Goal: Transaction & Acquisition: Purchase product/service

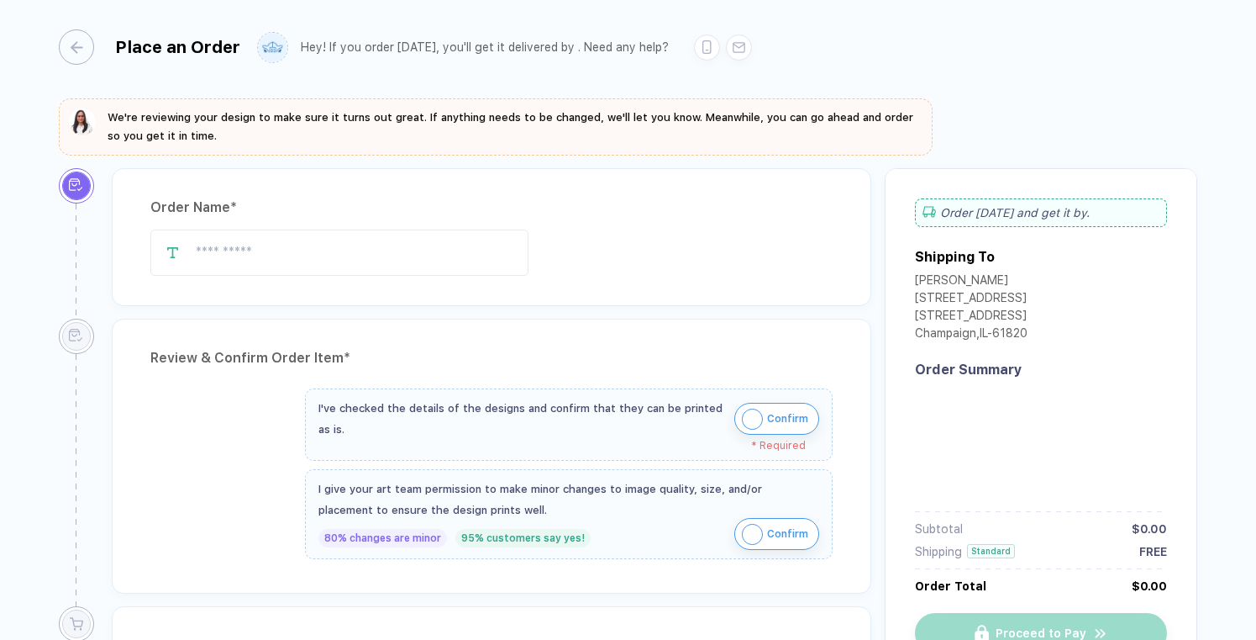
type input "**********"
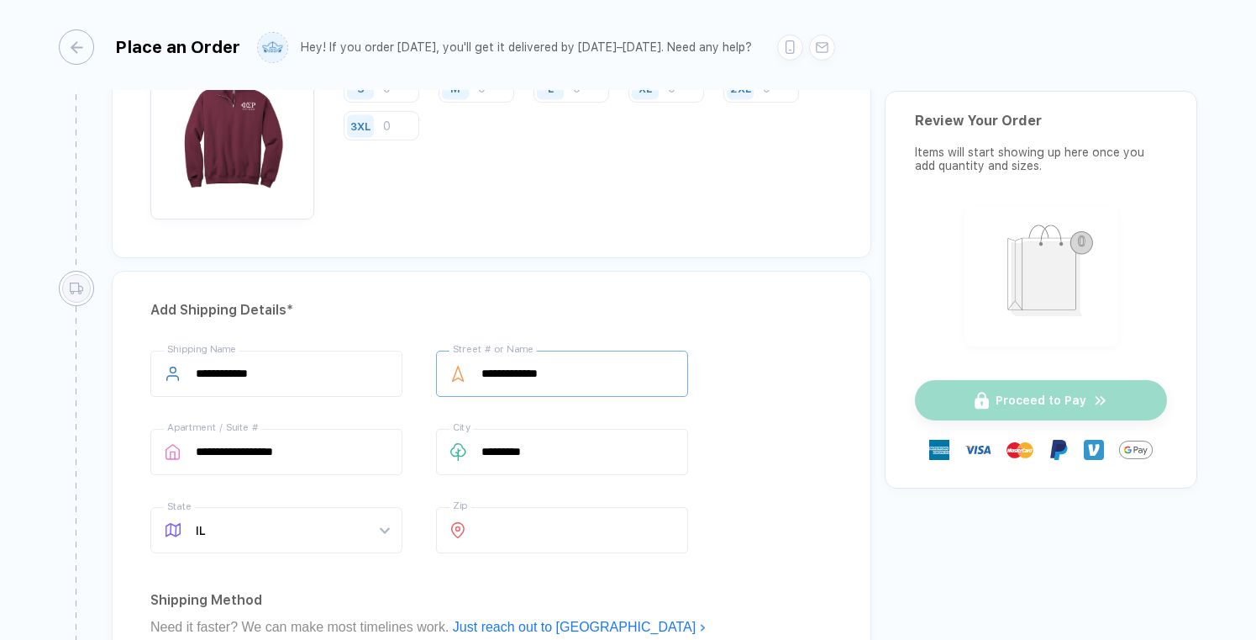
scroll to position [1003, 0]
drag, startPoint x: 607, startPoint y: 375, endPoint x: 440, endPoint y: 346, distance: 168.8
type input "**********"
drag, startPoint x: 333, startPoint y: 458, endPoint x: 75, endPoint y: 456, distance: 258.0
type input "*"
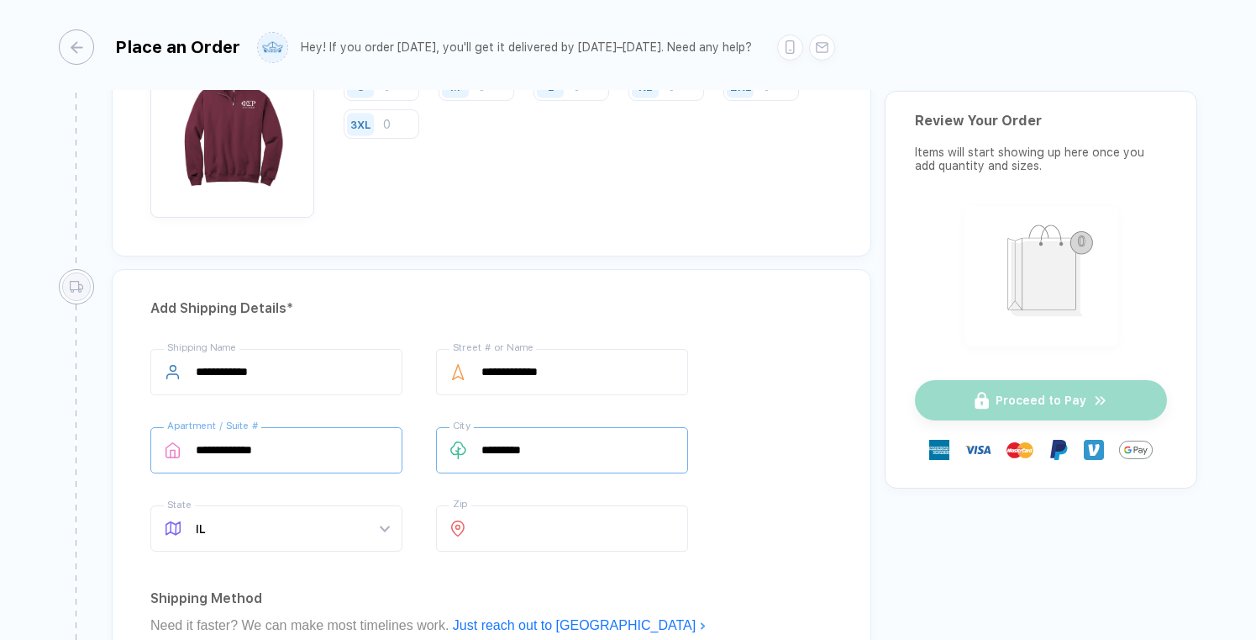
type input "**********"
drag, startPoint x: 591, startPoint y: 451, endPoint x: 356, endPoint y: 449, distance: 235.3
type input "******"
click at [543, 540] on input "*****" at bounding box center [562, 528] width 252 height 46
type input "*****"
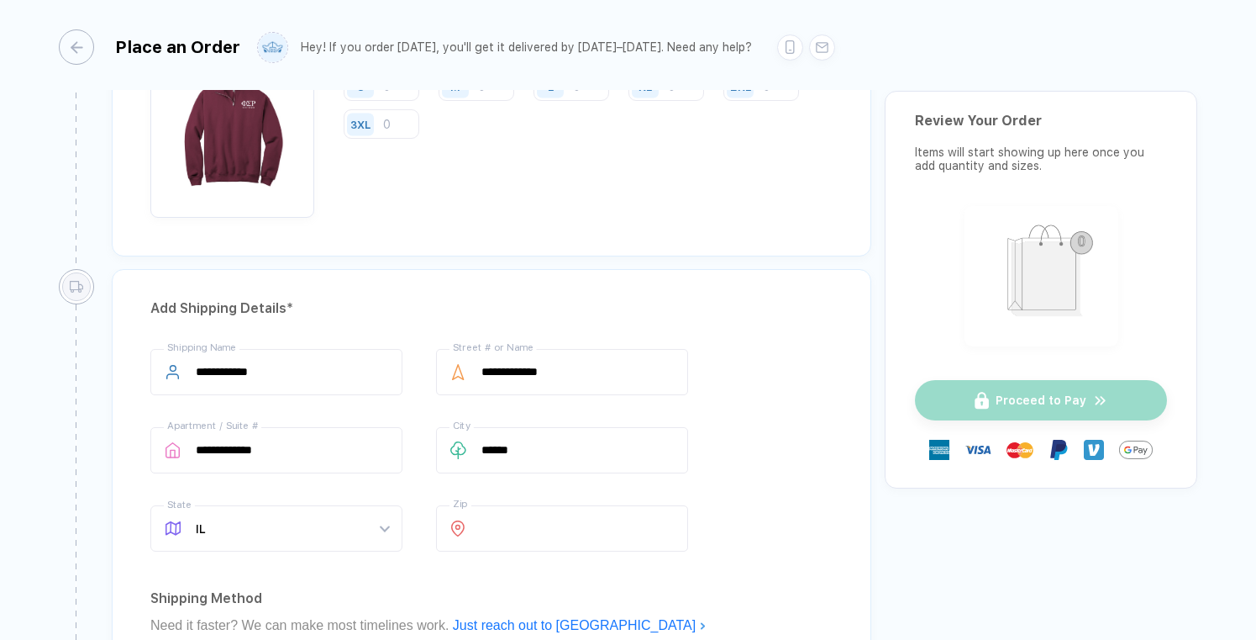
click at [872, 538] on div "**********" at bounding box center [492, 610] width 786 height 682
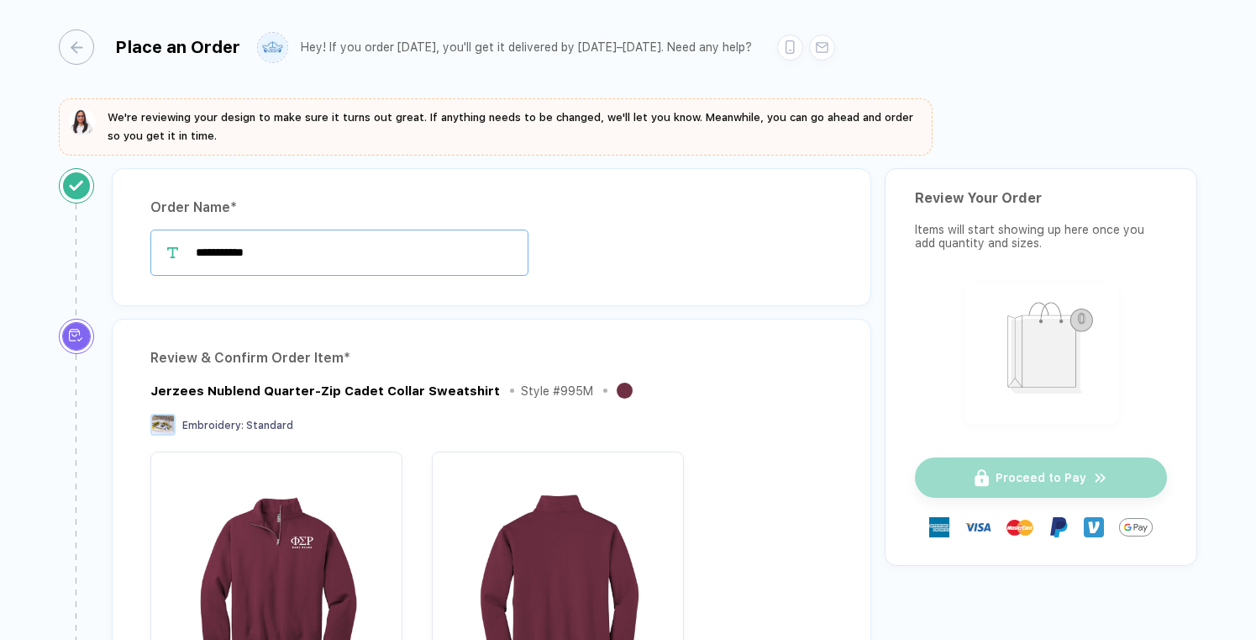
scroll to position [0, 0]
click at [329, 256] on input "**********" at bounding box center [339, 252] width 378 height 46
type input "**********"
click at [51, 280] on div "**********" at bounding box center [628, 321] width 1256 height 642
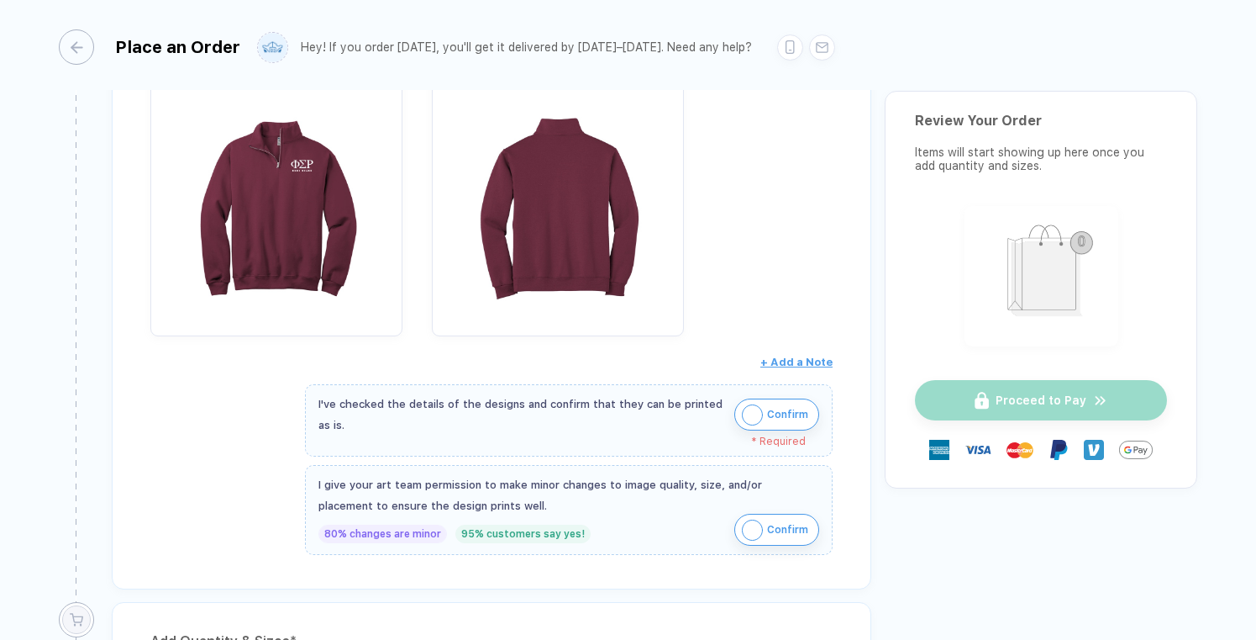
scroll to position [578, 0]
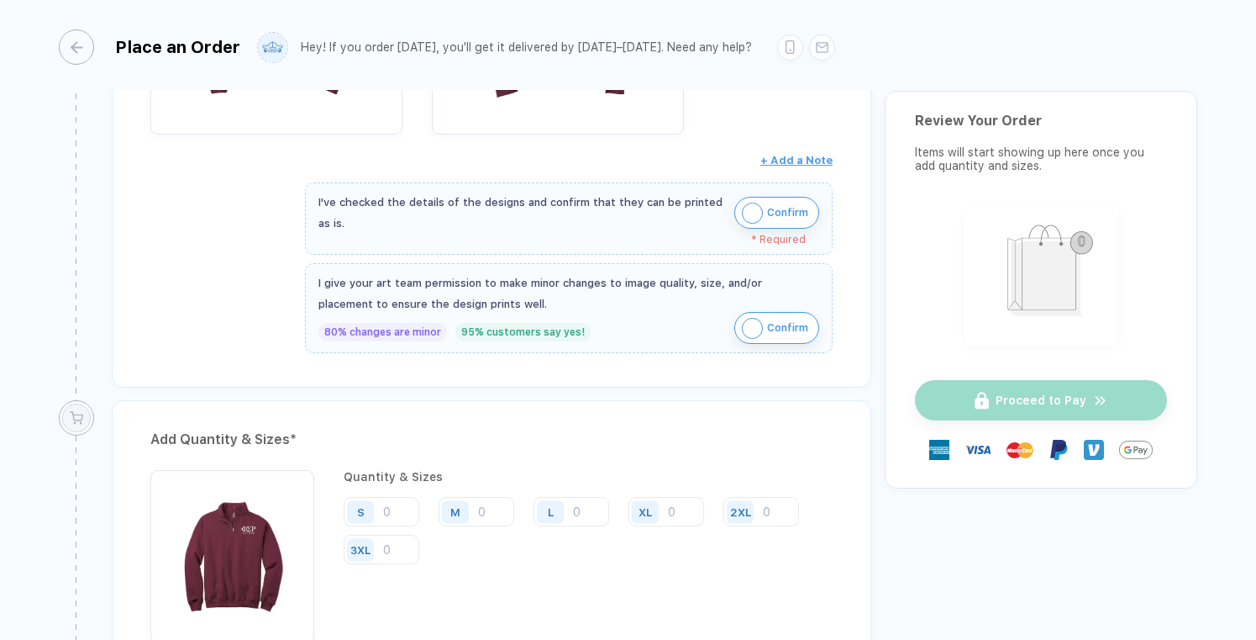
click at [760, 206] on button "Confirm" at bounding box center [777, 213] width 85 height 32
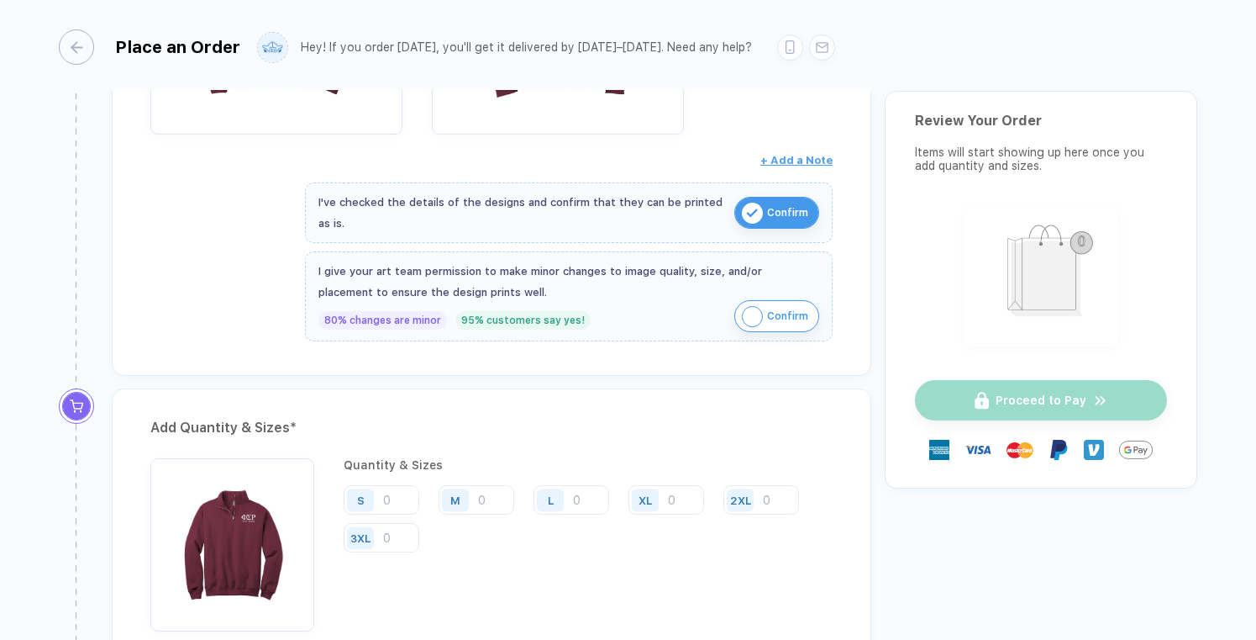
click at [778, 313] on span "Confirm" at bounding box center [787, 316] width 41 height 27
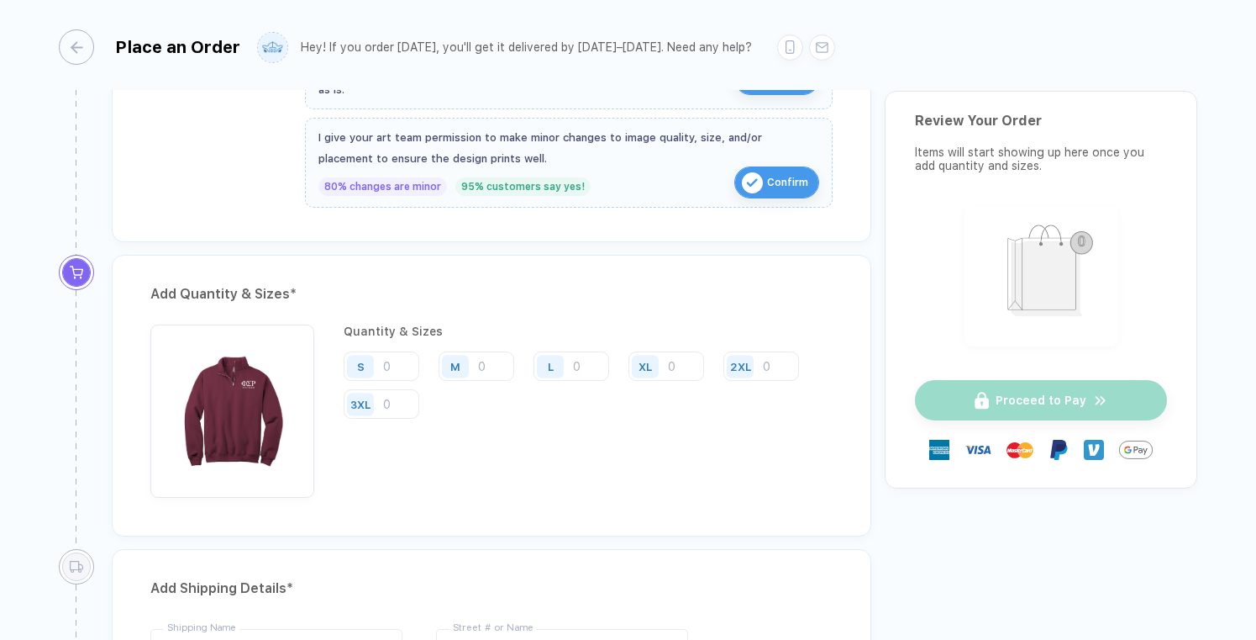
scroll to position [711, 0]
click at [588, 361] on input "number" at bounding box center [572, 366] width 76 height 29
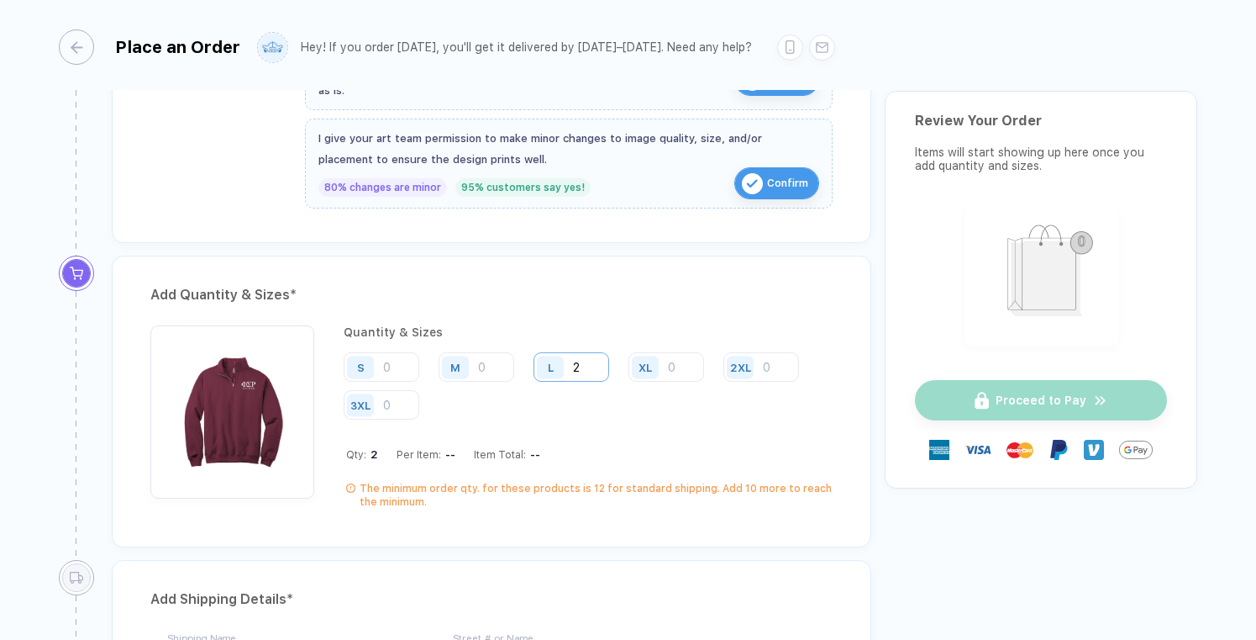
click at [588, 364] on input "2" at bounding box center [572, 366] width 76 height 29
type input "2"
click at [504, 369] on input "number" at bounding box center [477, 366] width 76 height 29
type input "1"
click at [587, 361] on input "2" at bounding box center [572, 366] width 76 height 29
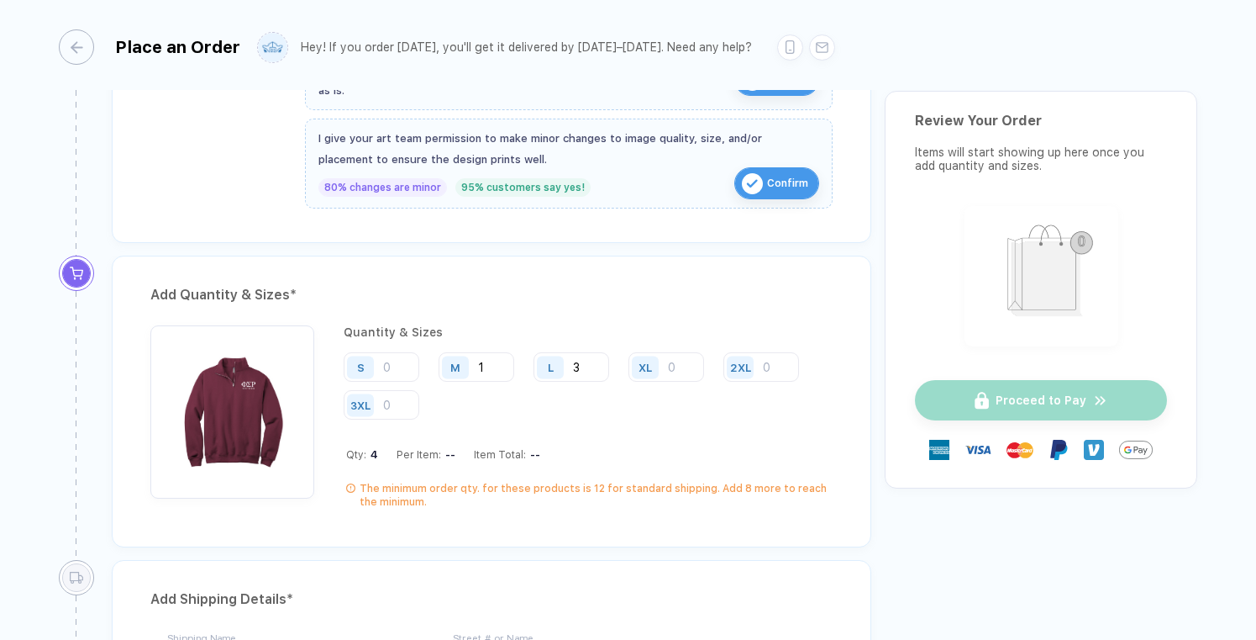
type input "3"
click at [575, 316] on div "Add Quantity & Sizes * Quantity & Sizes S M 1 L 3 XL 2XL 3XL Qty: 4 Per Item: -…" at bounding box center [492, 401] width 760 height 292
click at [507, 352] on input "1" at bounding box center [477, 366] width 76 height 29
click at [499, 364] on input "1" at bounding box center [477, 366] width 76 height 29
type input "2"
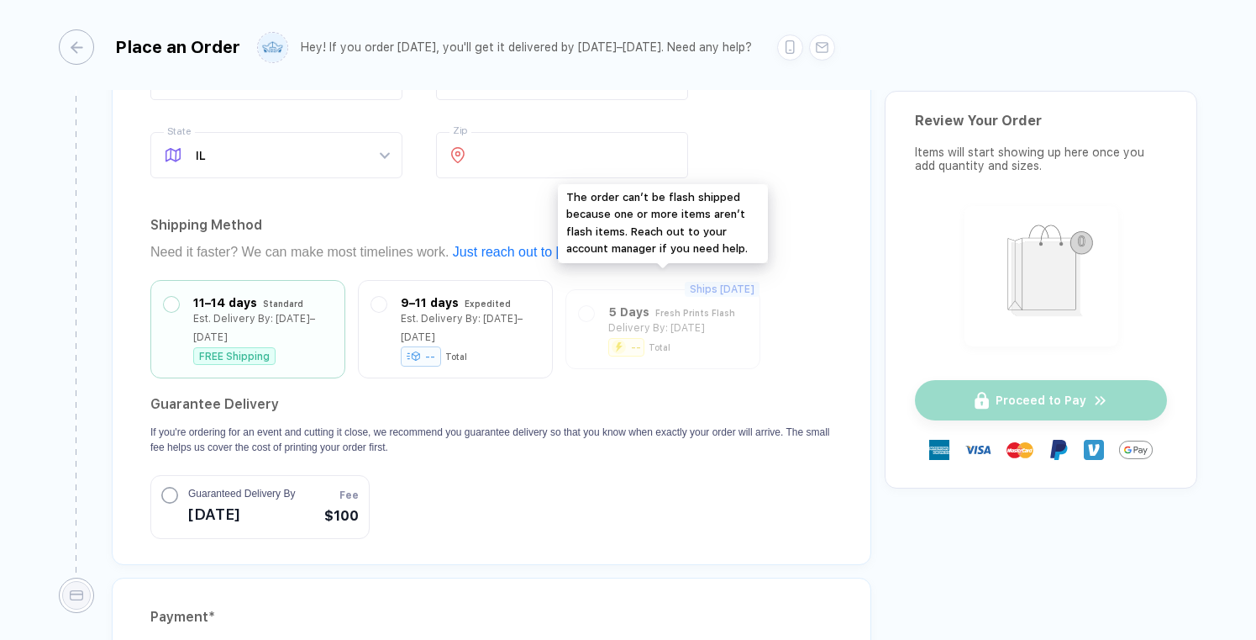
scroll to position [1372, 0]
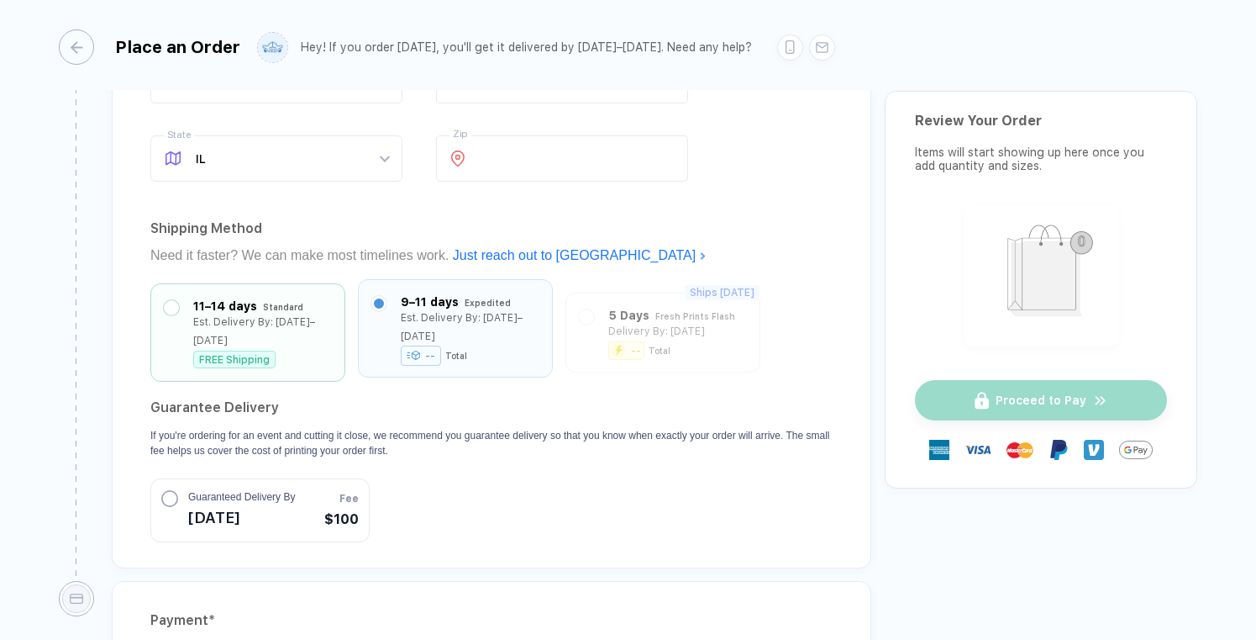
click at [381, 300] on label at bounding box center [378, 303] width 15 height 15
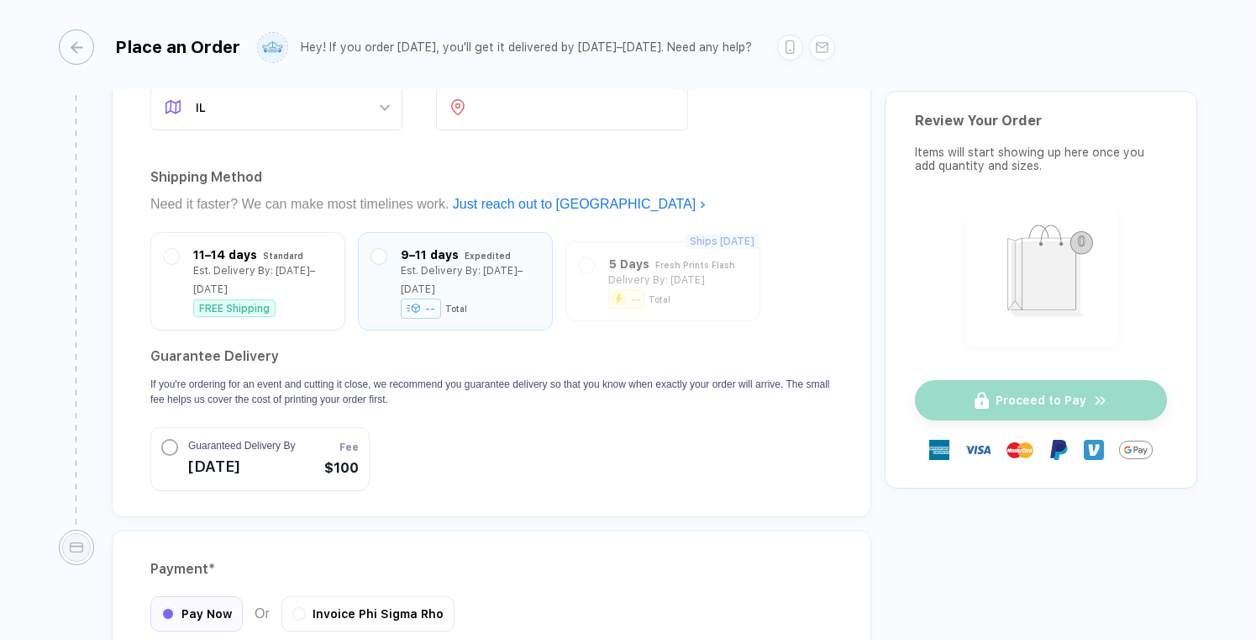
scroll to position [1420, 0]
click at [175, 250] on label at bounding box center [171, 254] width 15 height 15
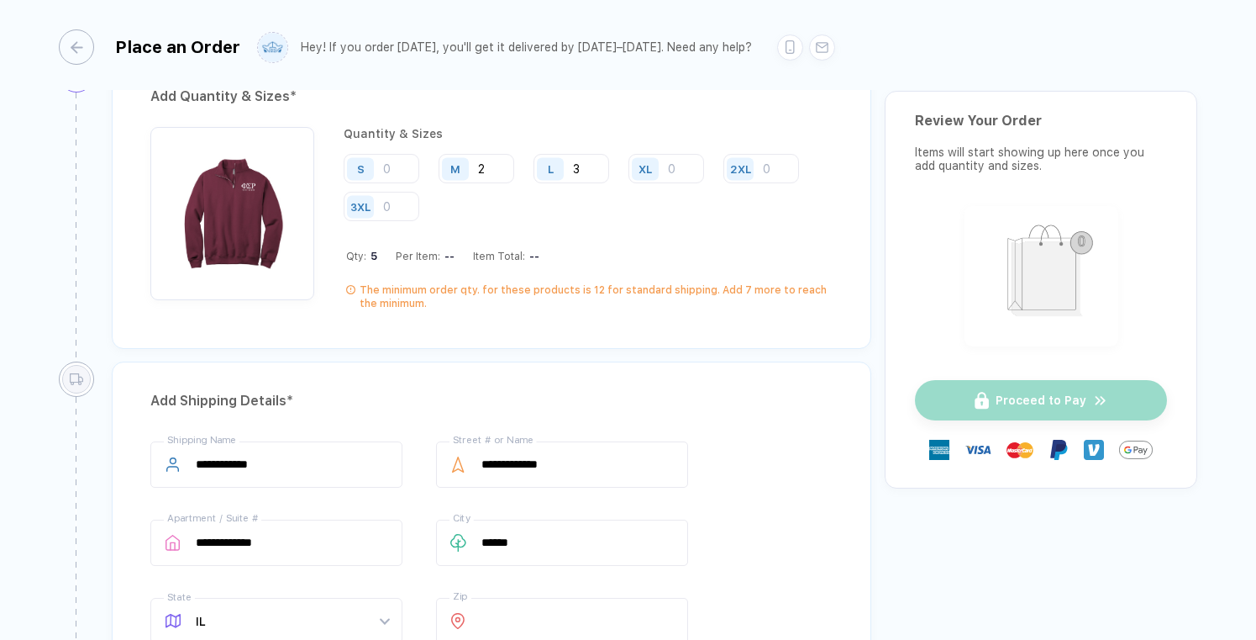
scroll to position [838, 0]
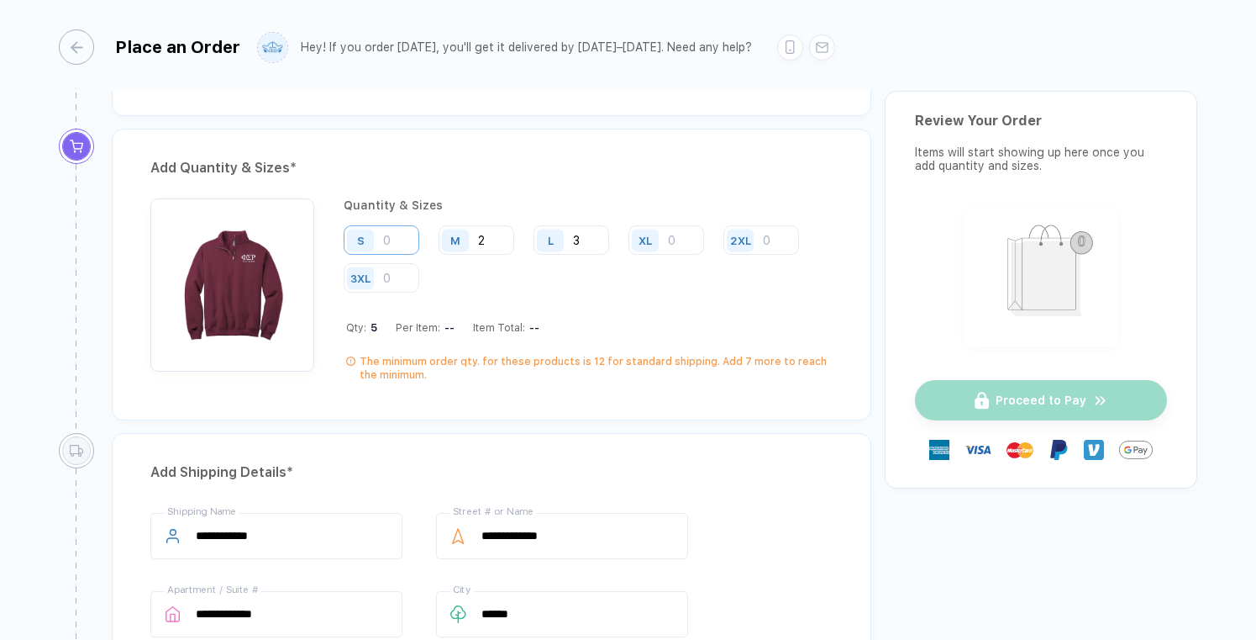
click at [392, 236] on input "number" at bounding box center [382, 239] width 76 height 29
type input "1"
click at [508, 236] on input "2" at bounding box center [477, 239] width 76 height 29
type input "3"
click at [698, 240] on input "number" at bounding box center [667, 239] width 76 height 29
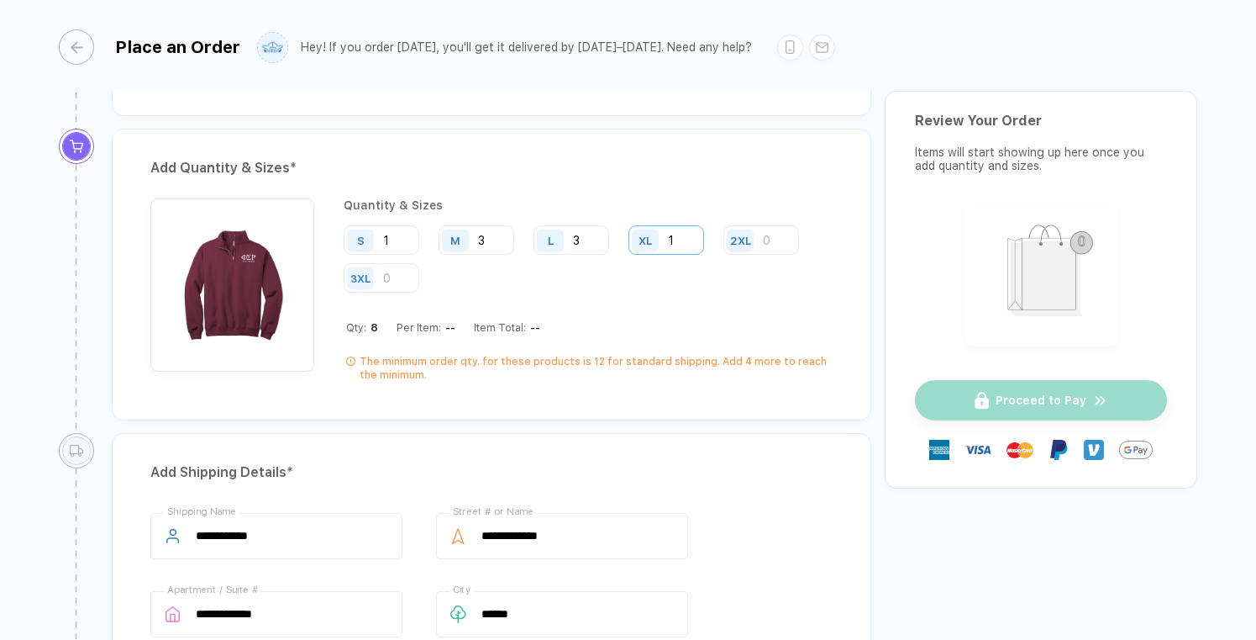
type input "1"
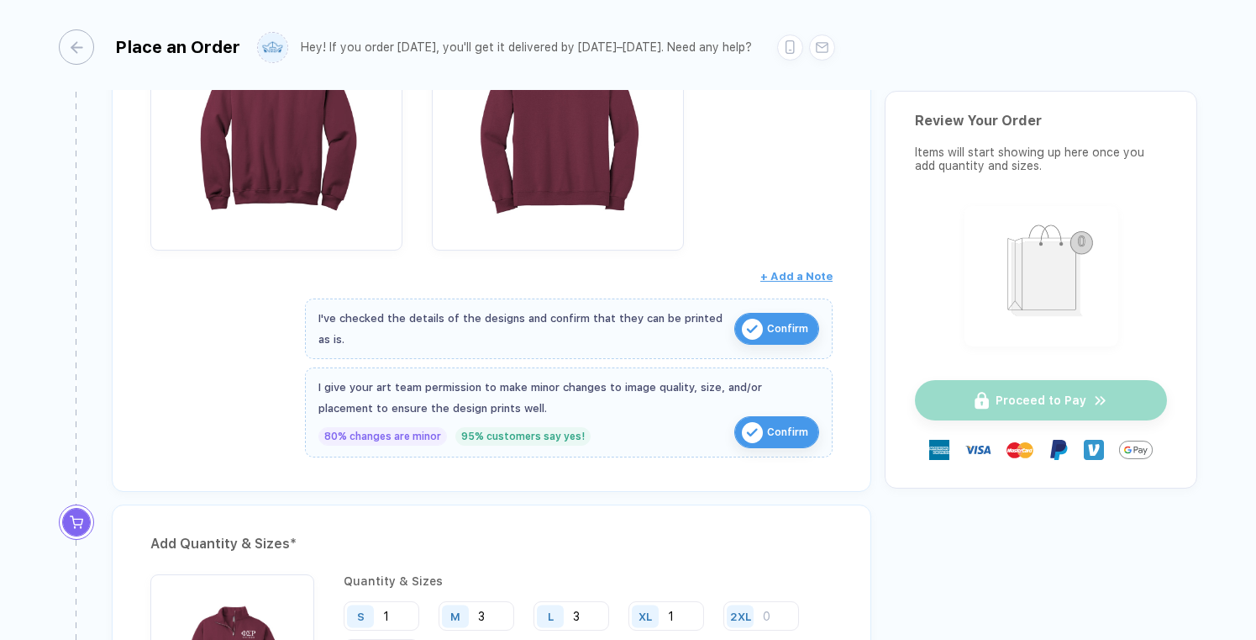
scroll to position [673, 0]
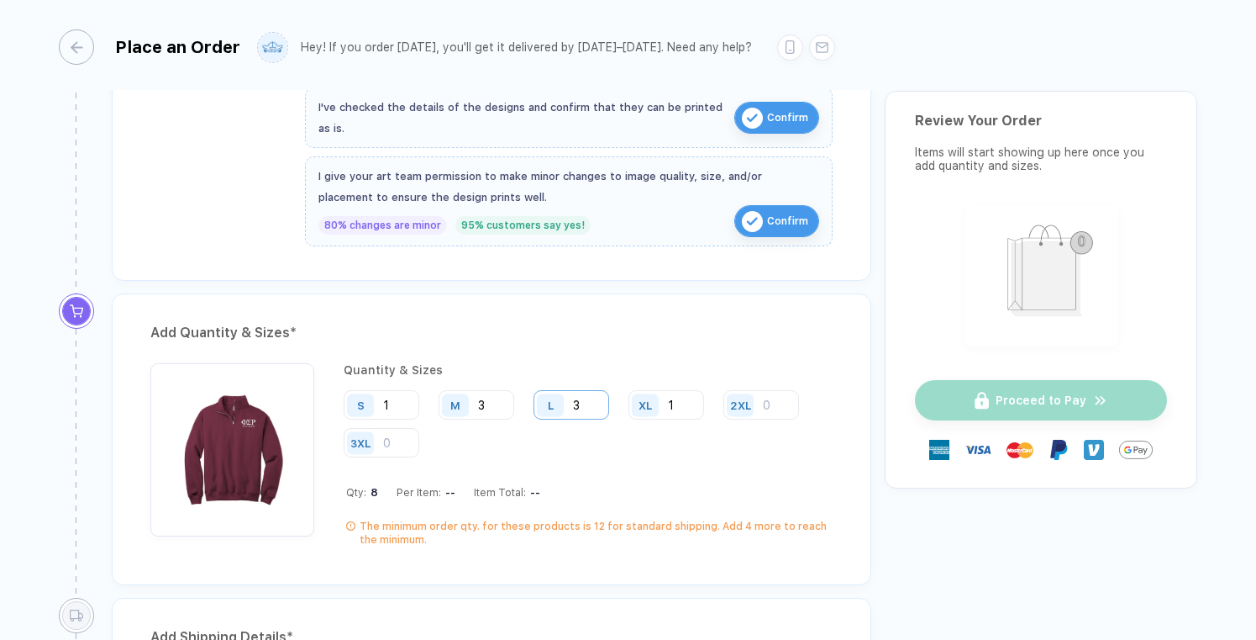
click at [598, 407] on input "3" at bounding box center [572, 404] width 76 height 29
type input "4"
click at [506, 401] on input "3" at bounding box center [477, 404] width 76 height 29
type input "4"
type input "5"
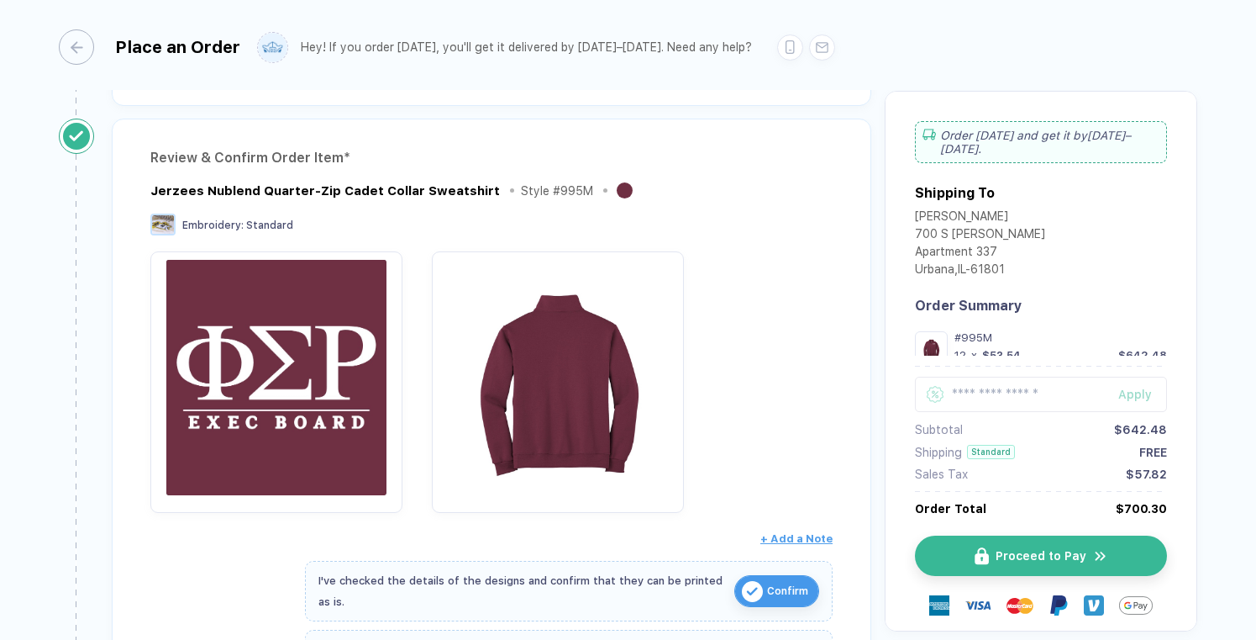
scroll to position [166, 0]
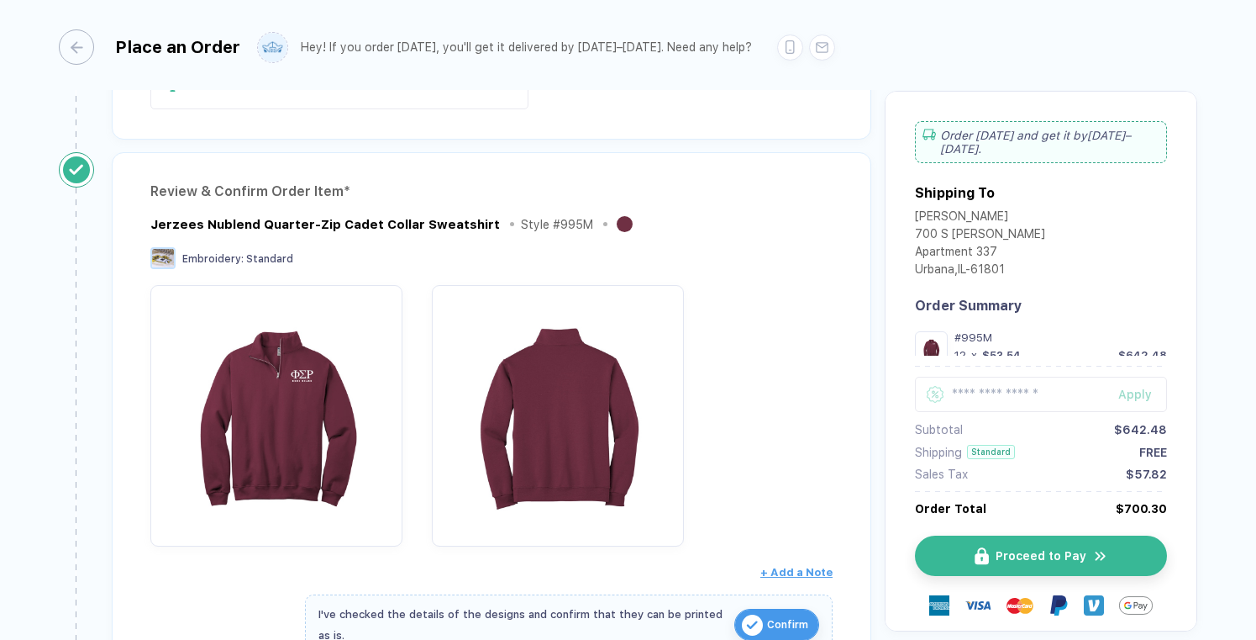
type input "6"
click at [220, 257] on span "Embroidery :" at bounding box center [212, 259] width 61 height 12
click at [135, 265] on div "Review & Confirm Order Item * Jerzees Nublend Quarter-Zip Cadet Collar Sweatshi…" at bounding box center [492, 469] width 760 height 635
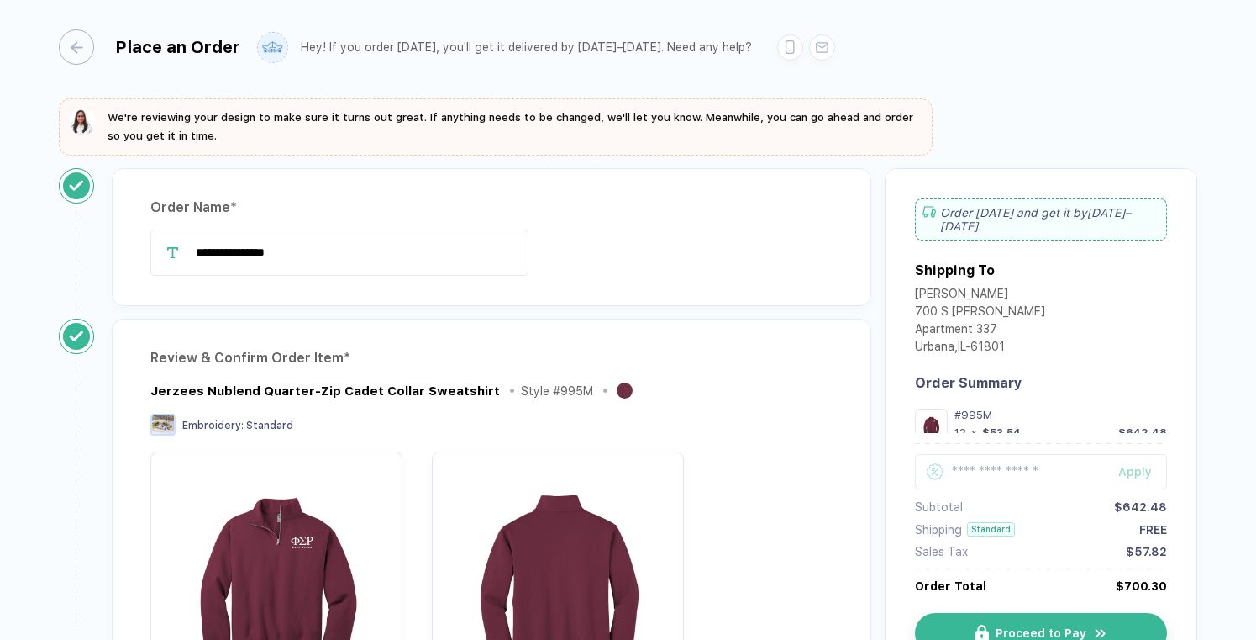
scroll to position [0, 0]
click at [411, 90] on div "**********" at bounding box center [628, 321] width 1256 height 642
click at [86, 45] on button "button" at bounding box center [71, 46] width 35 height 35
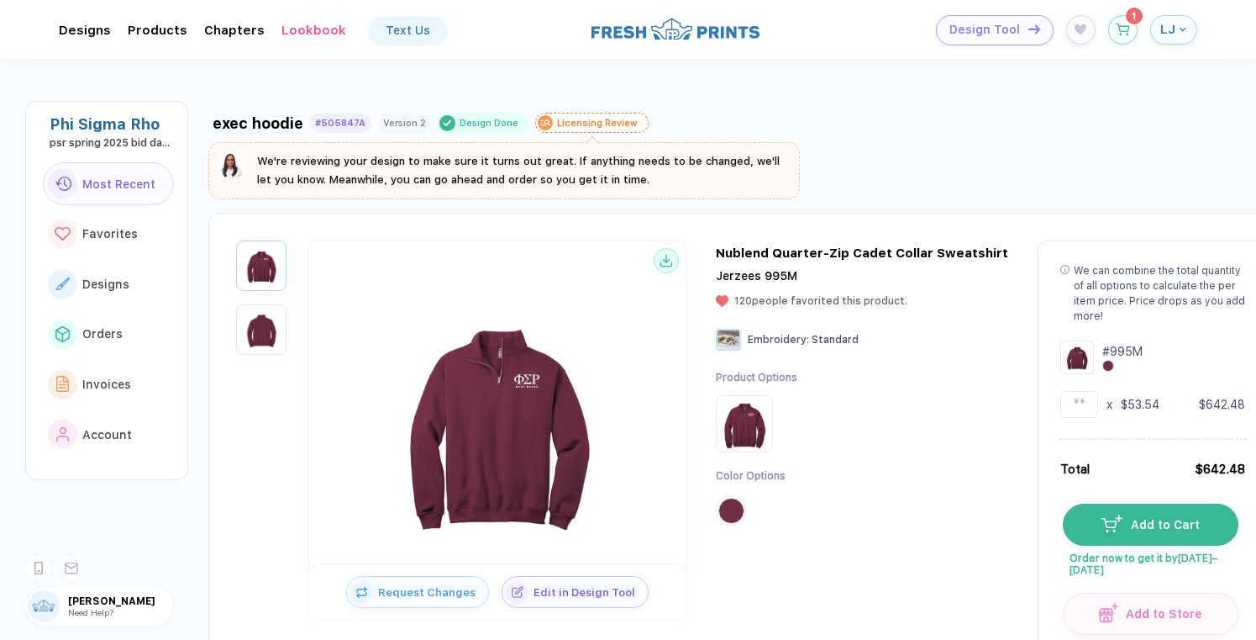
click at [500, 414] on img at bounding box center [497, 421] width 269 height 269
click at [566, 586] on span "Edit in Design Tool" at bounding box center [588, 588] width 119 height 13
